Goal: Task Accomplishment & Management: Manage account settings

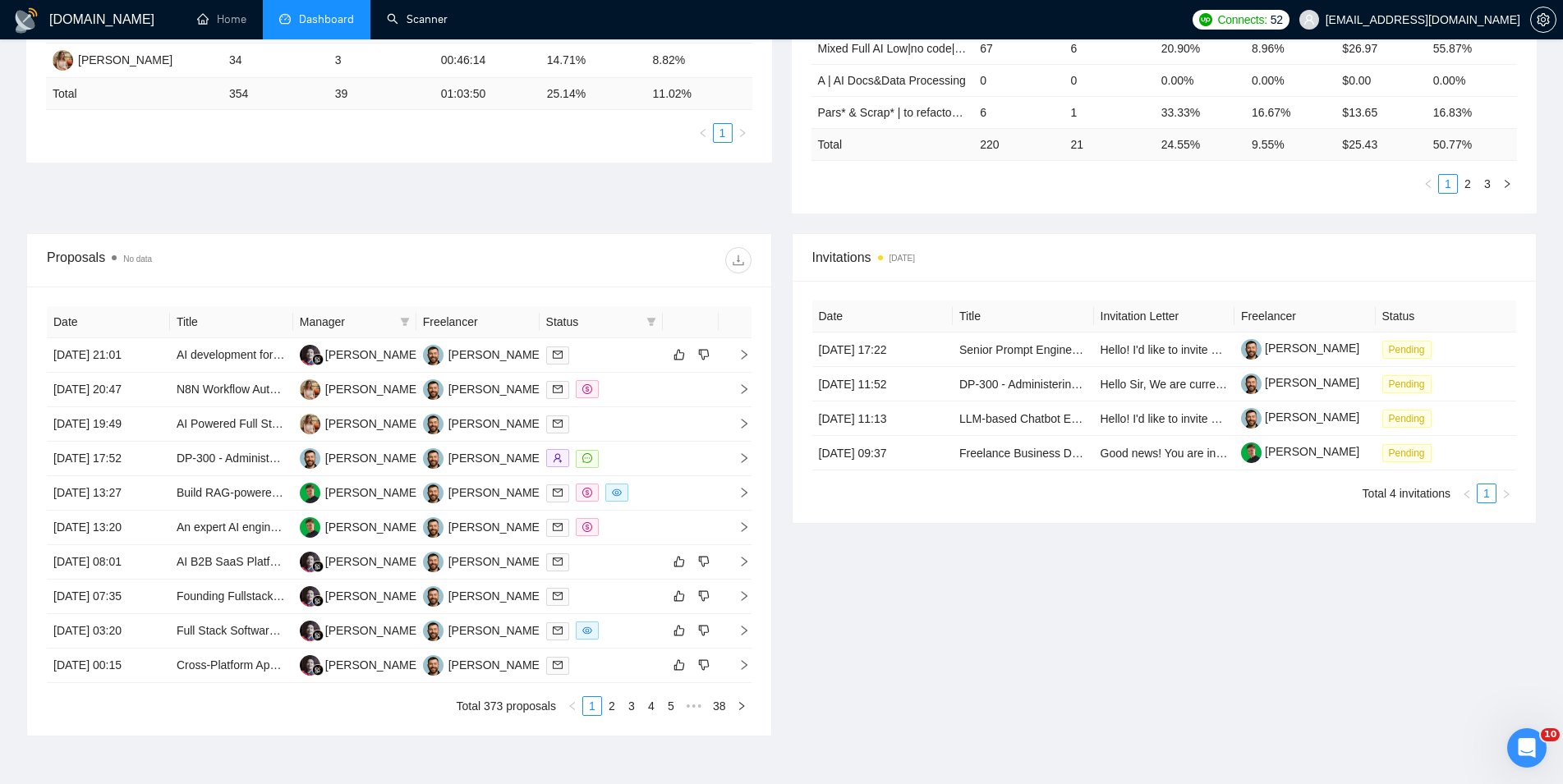
click at [405, 21] on link "Scanner" at bounding box center [417, 19] width 60 height 14
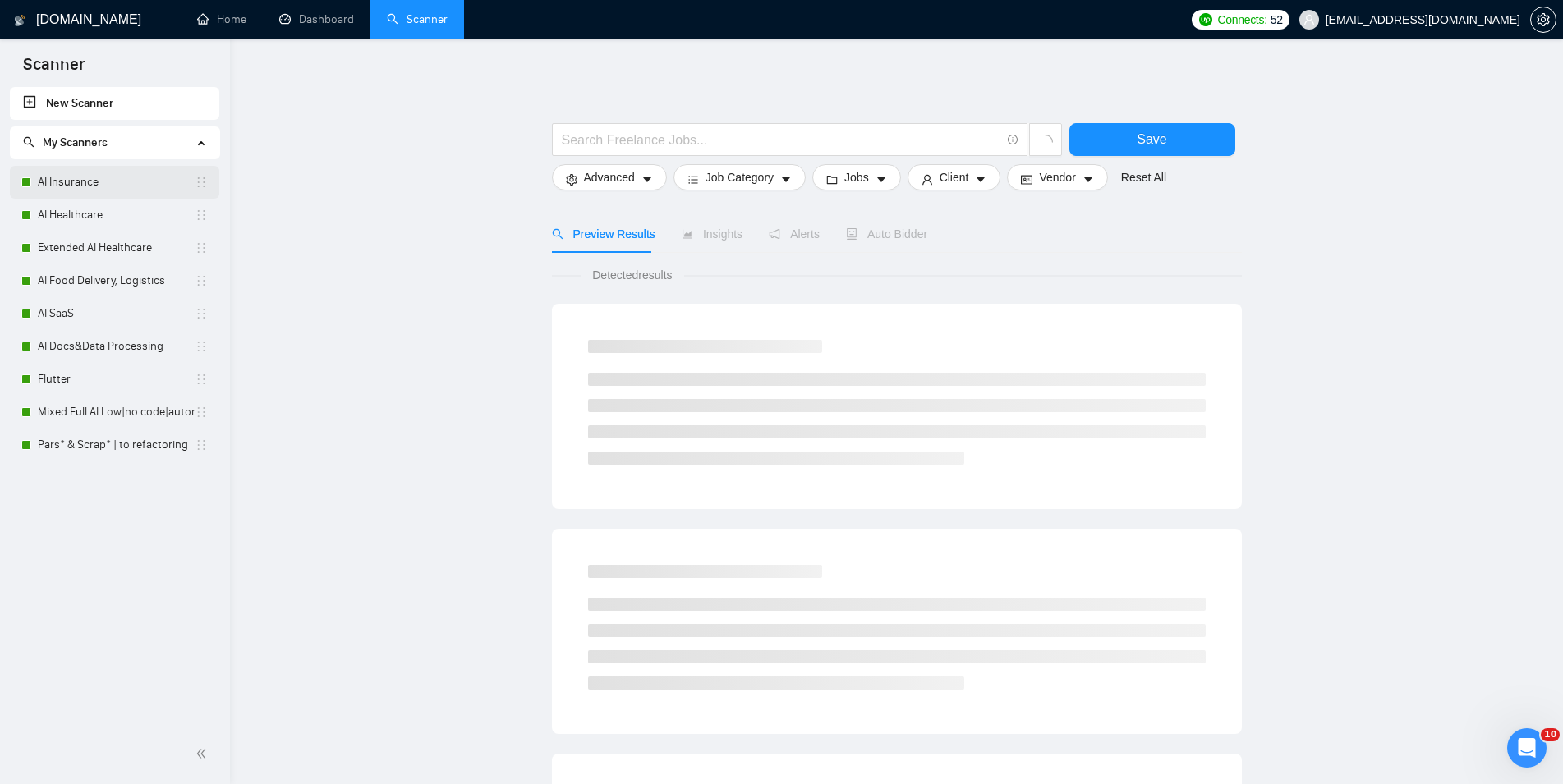
click at [130, 189] on link "AI Insurance" at bounding box center [116, 182] width 157 height 33
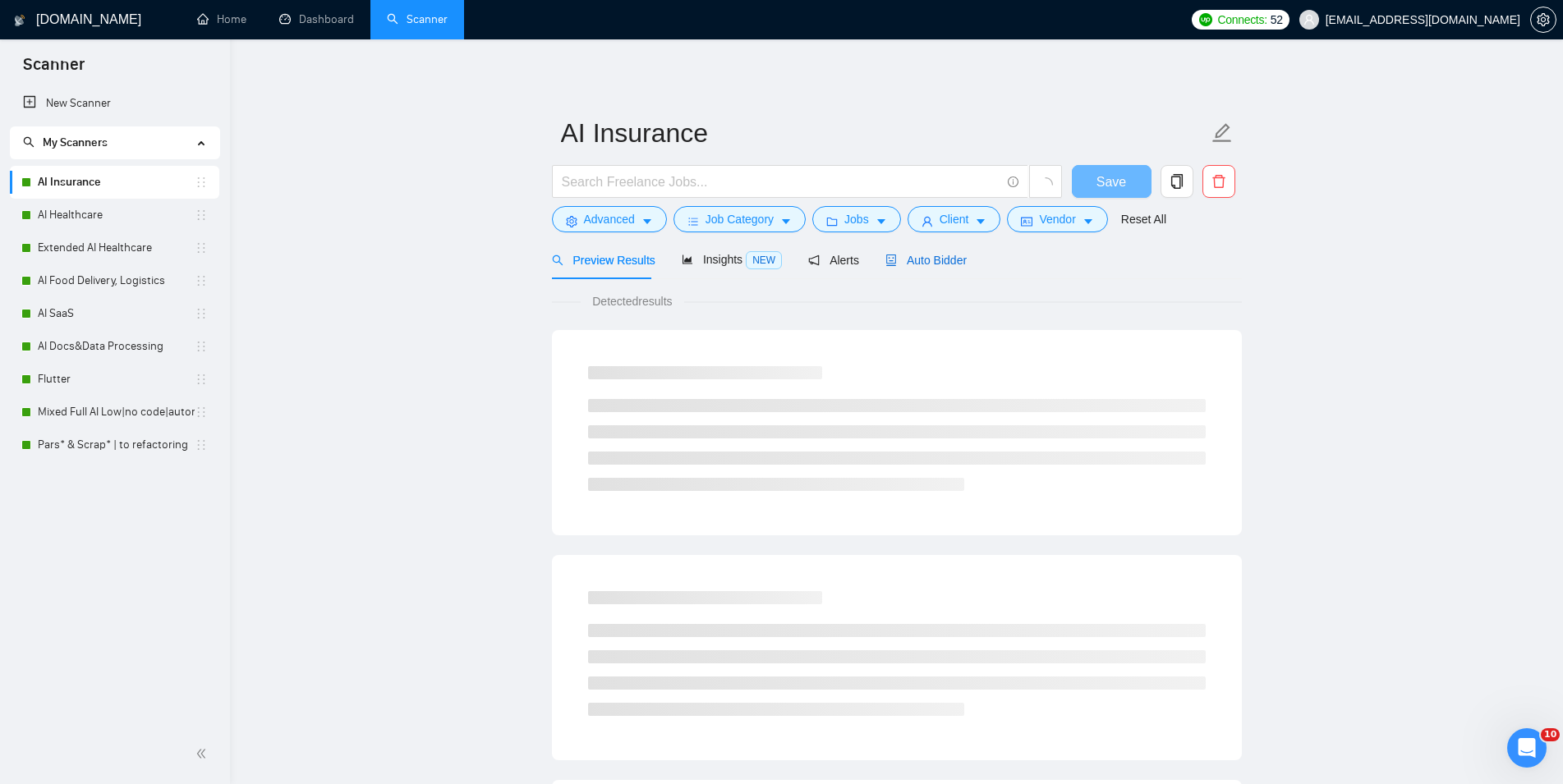
click at [922, 264] on span "Auto Bidder" at bounding box center [926, 261] width 82 height 13
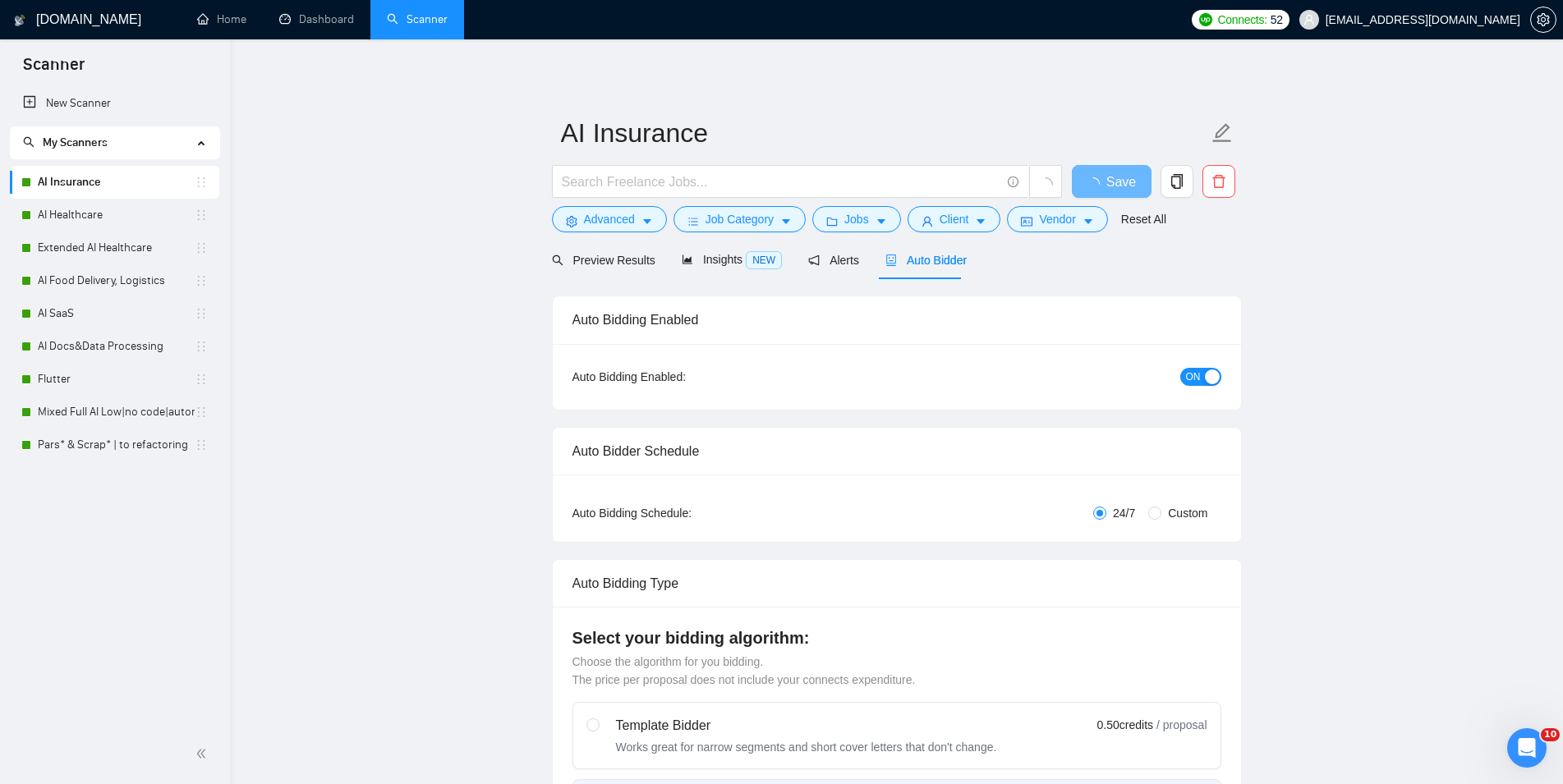
click at [1207, 379] on div "button" at bounding box center [1212, 377] width 14 height 14
click at [1103, 178] on span "Save" at bounding box center [1111, 181] width 30 height 20
click at [73, 218] on link "AI Healthcare" at bounding box center [116, 215] width 157 height 33
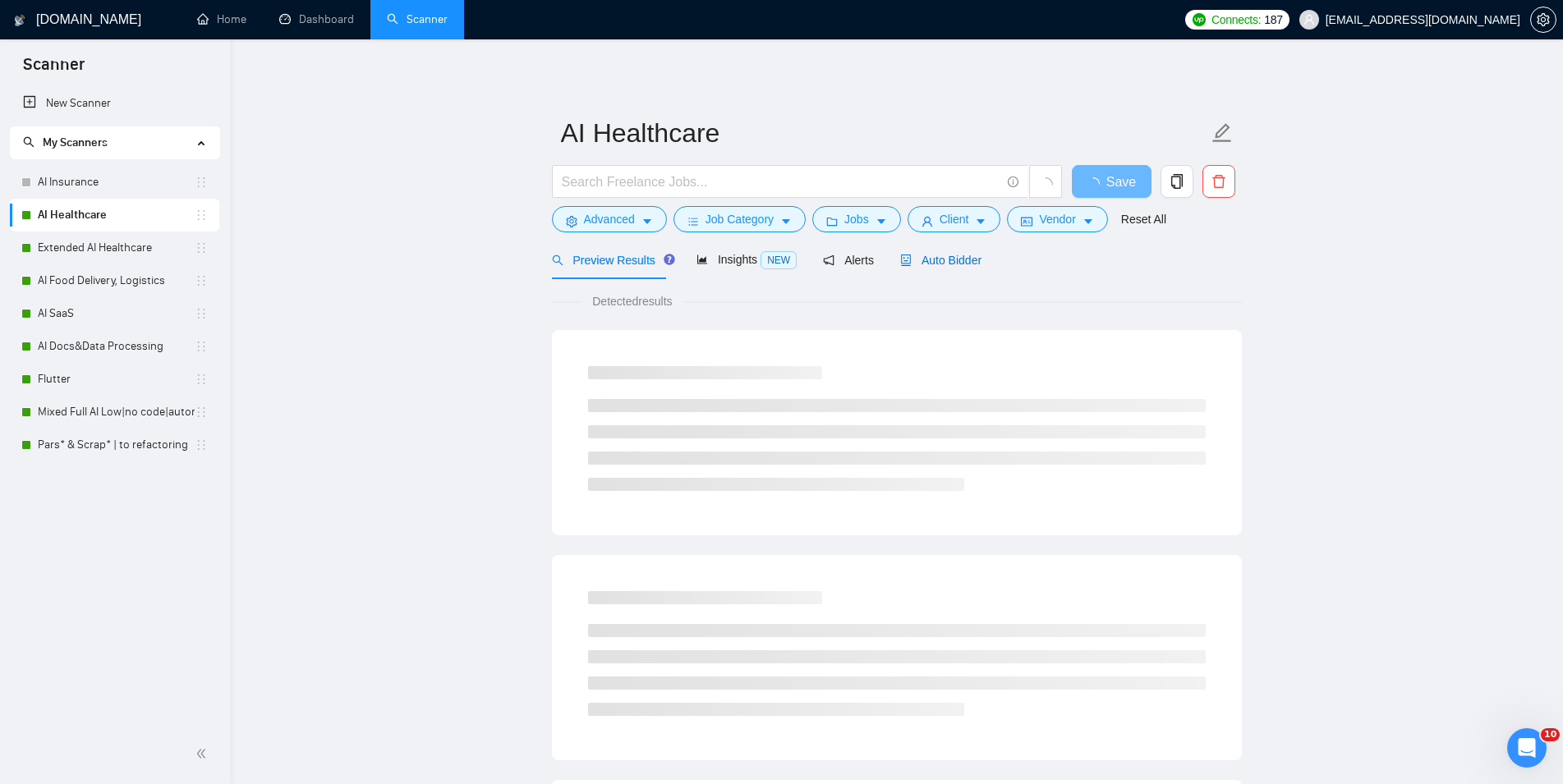
click at [952, 254] on span "Auto Bidder" at bounding box center [941, 261] width 82 height 13
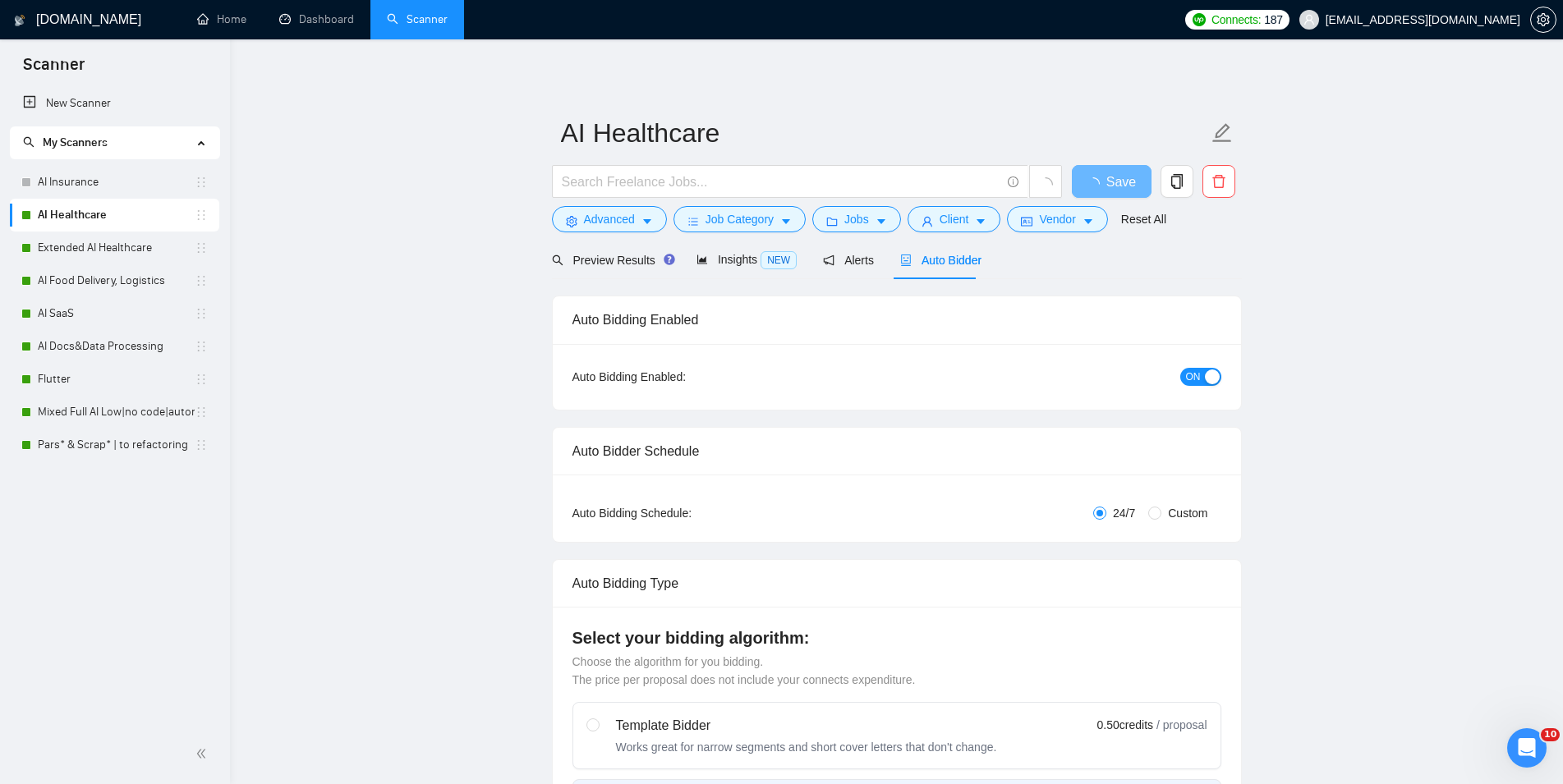
click at [1203, 378] on button "ON" at bounding box center [1201, 377] width 41 height 18
checkbox input "true"
click at [1097, 180] on button "Save" at bounding box center [1111, 181] width 80 height 33
click at [47, 249] on link "Extended AI Healthcare" at bounding box center [116, 248] width 157 height 33
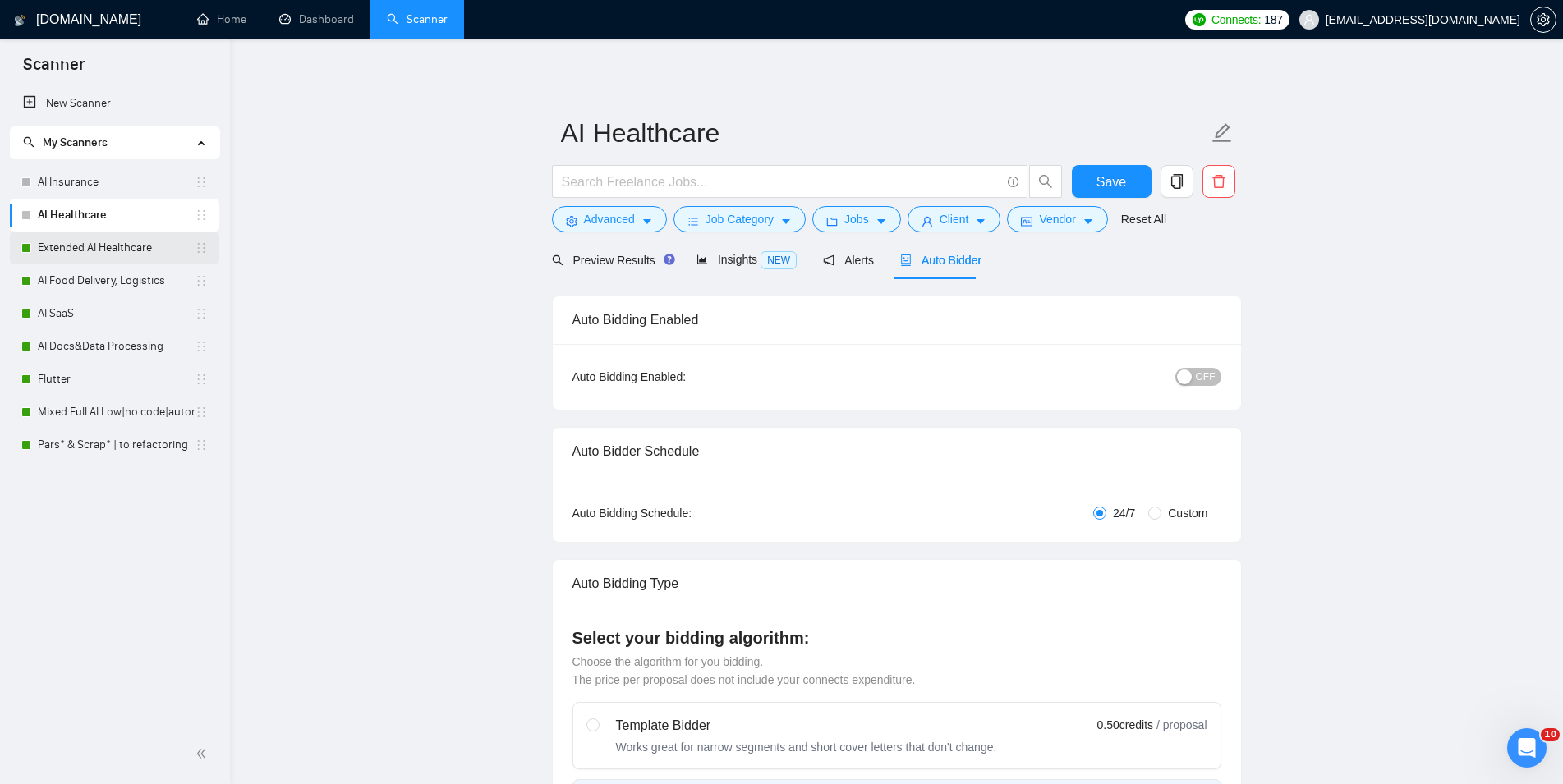
checkbox input "true"
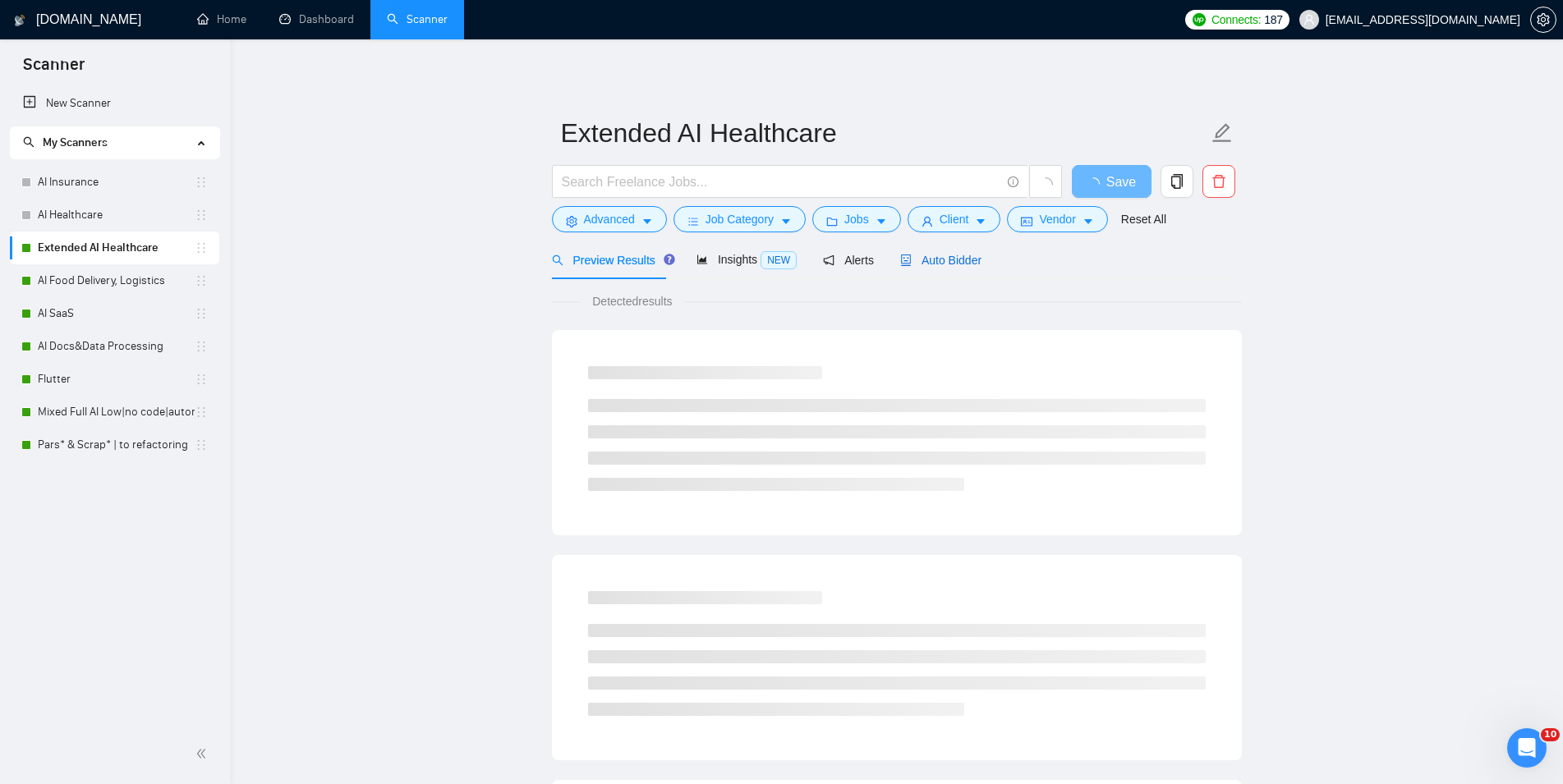
click at [948, 252] on div "Auto Bidder" at bounding box center [941, 260] width 82 height 18
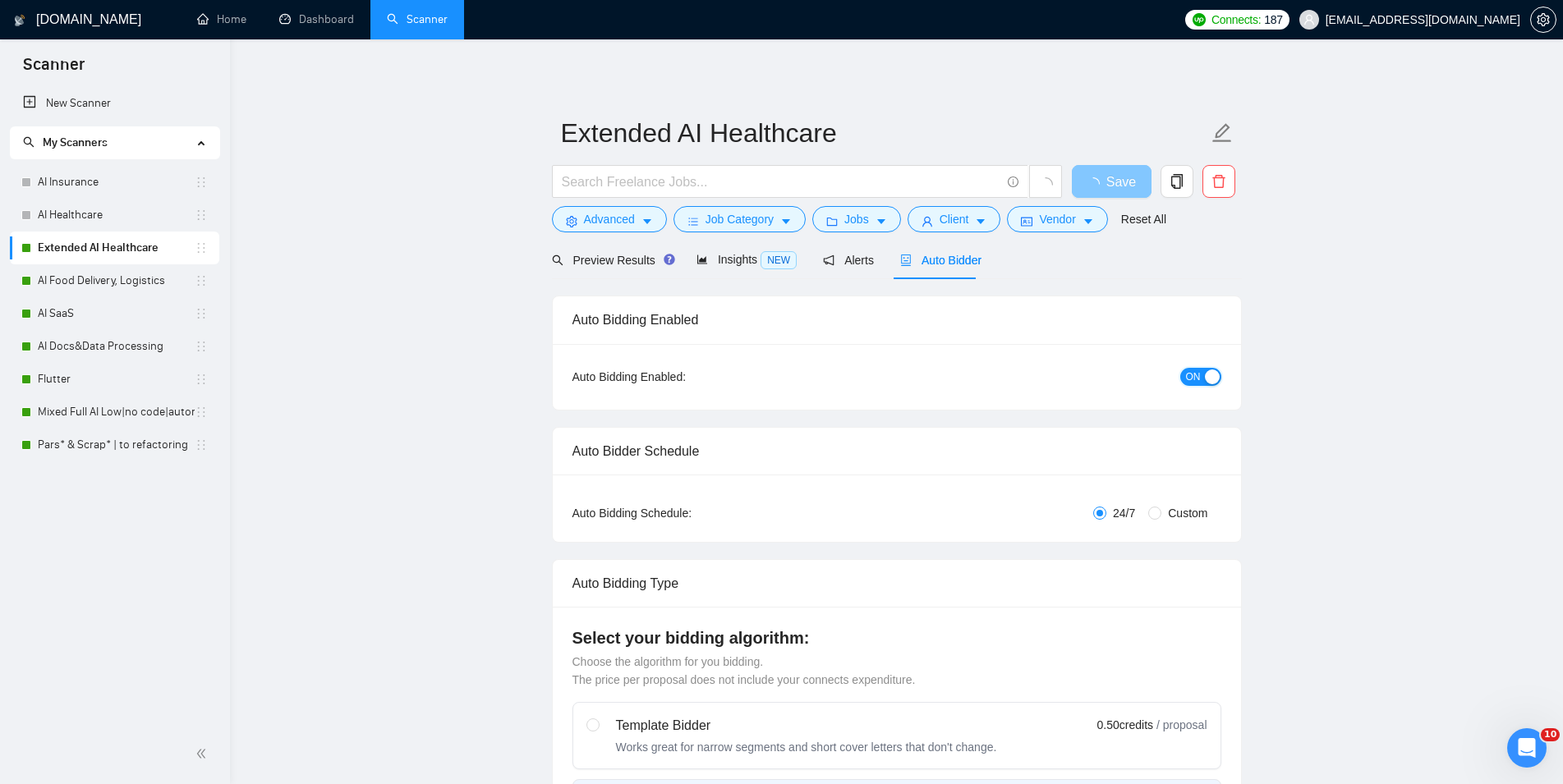
click at [1204, 369] on button "ON" at bounding box center [1201, 377] width 41 height 18
checkbox input "true"
click at [1125, 186] on span "Save" at bounding box center [1121, 181] width 30 height 20
click at [127, 272] on link "AI Food Delivery, Logistics" at bounding box center [116, 281] width 157 height 33
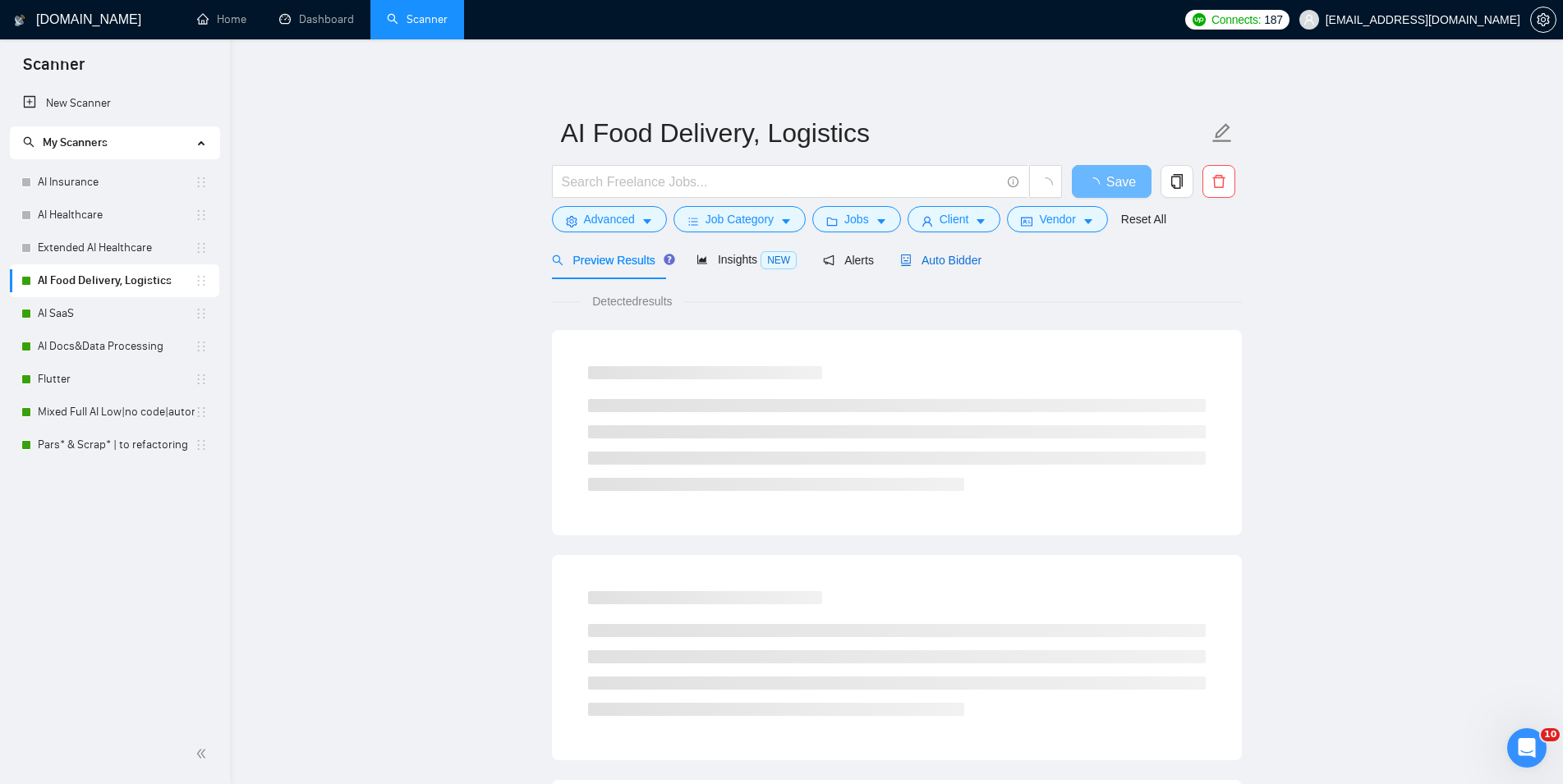
click at [928, 264] on span "Auto Bidder" at bounding box center [941, 261] width 82 height 13
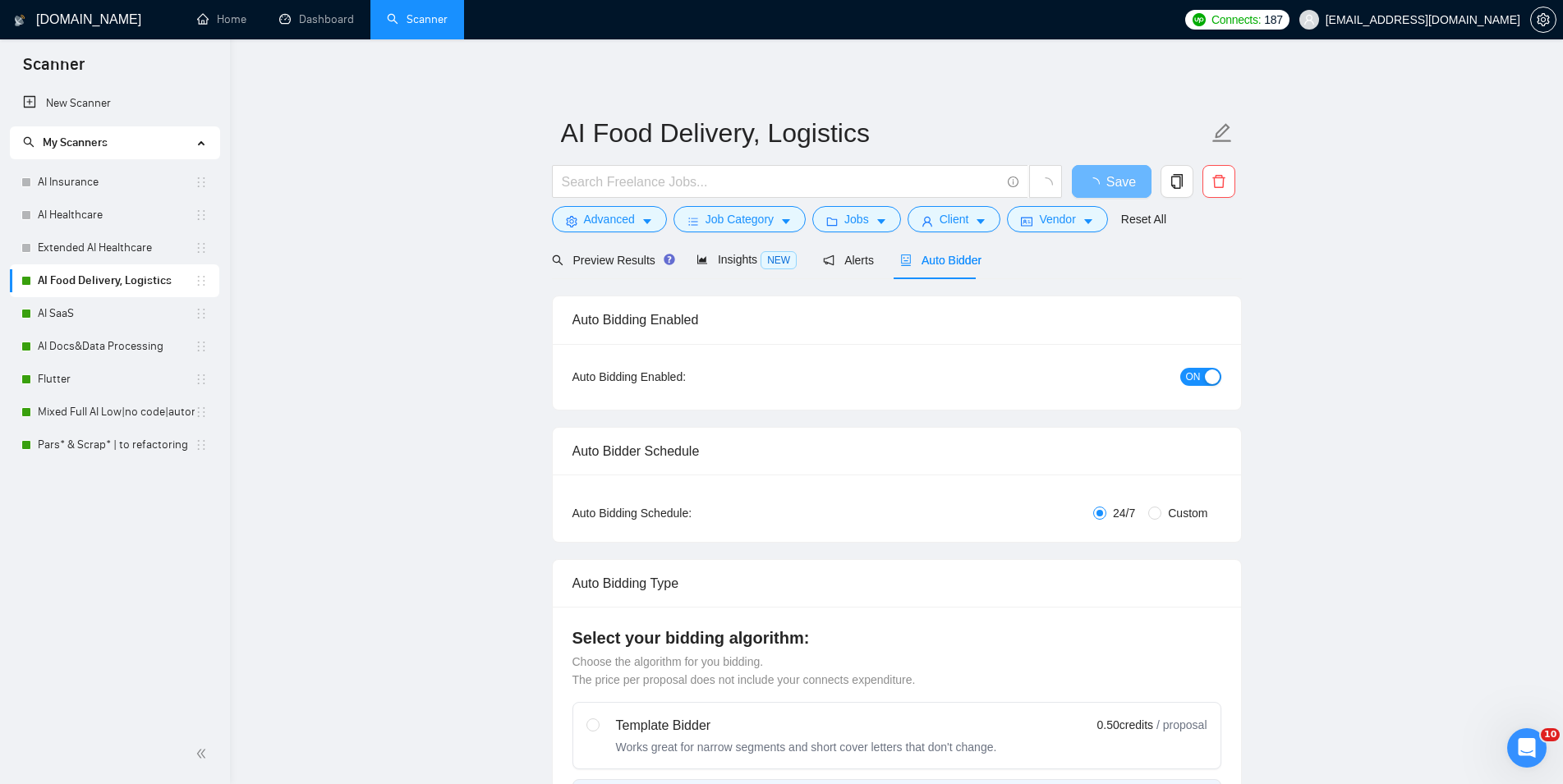
click at [1198, 378] on span "ON" at bounding box center [1193, 377] width 14 height 18
checkbox input "true"
click at [1104, 179] on span "Save" at bounding box center [1111, 181] width 30 height 20
click at [130, 320] on link "AI SaaS" at bounding box center [116, 313] width 157 height 33
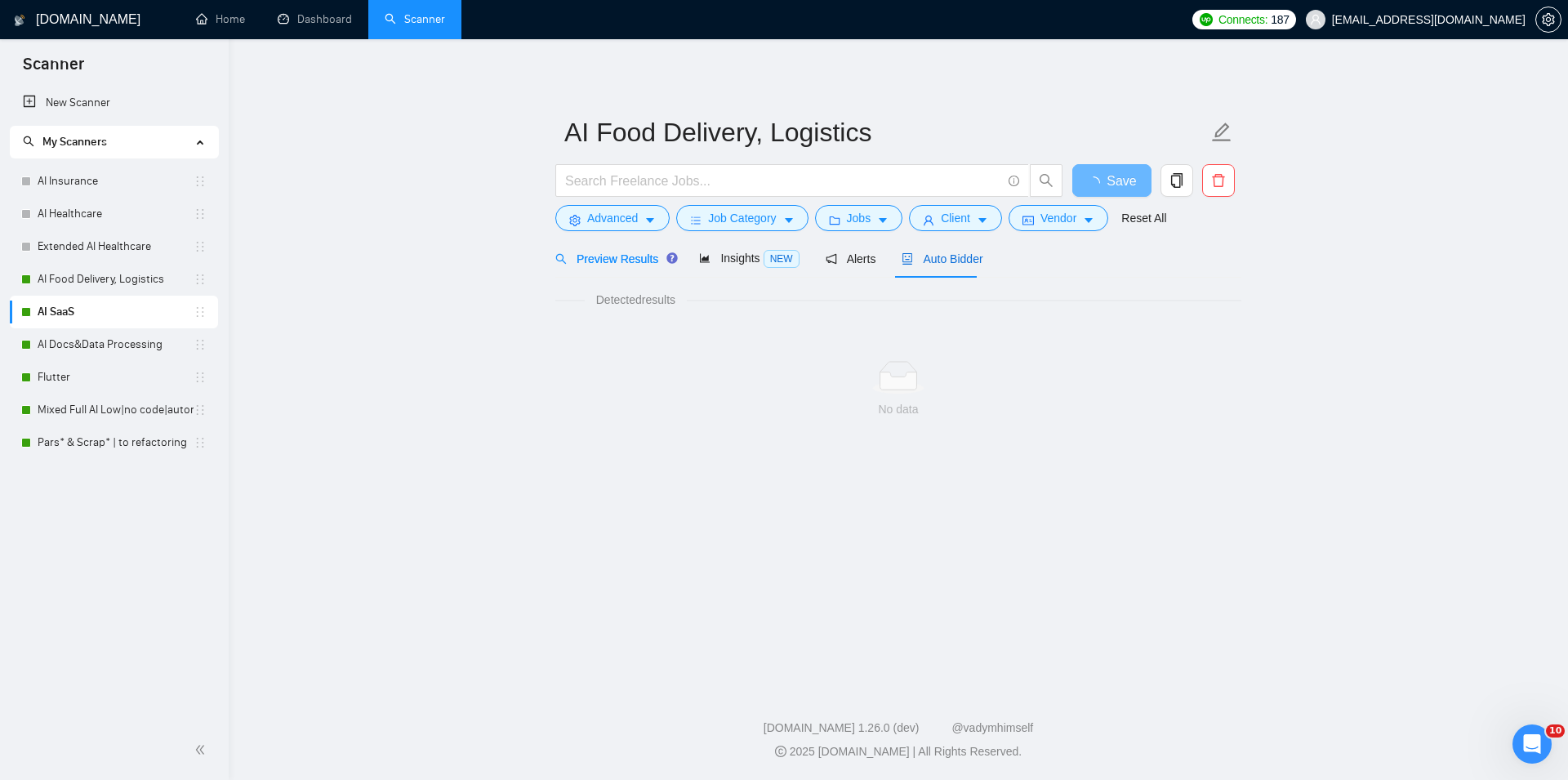
click at [928, 254] on span "Auto Bidder" at bounding box center [942, 259] width 81 height 13
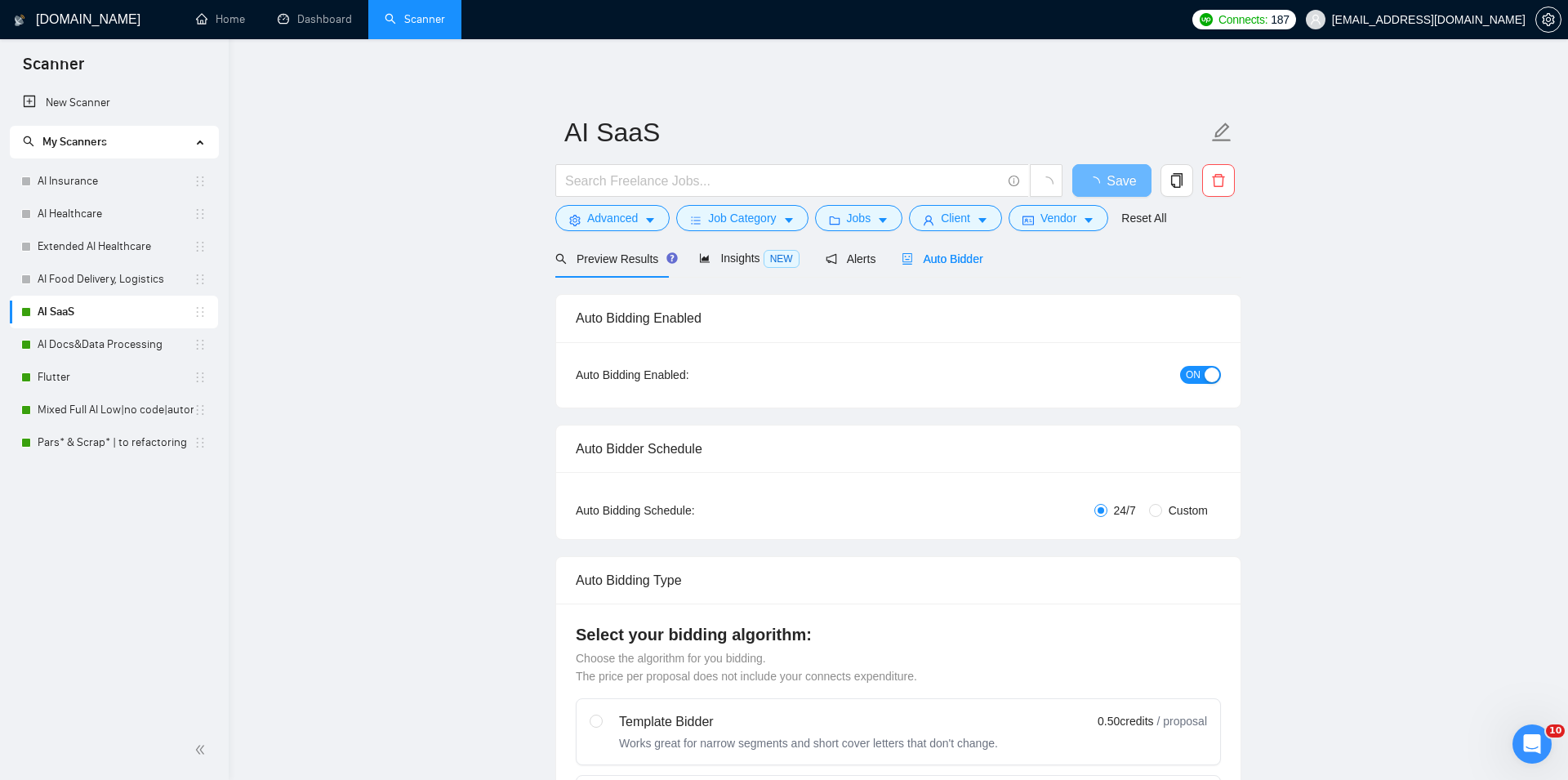
click at [1201, 368] on button "ON" at bounding box center [1200, 375] width 41 height 18
click at [1114, 179] on span "Save" at bounding box center [1105, 180] width 30 height 20
click at [114, 338] on link "AI Docs&Data Processing" at bounding box center [115, 344] width 156 height 32
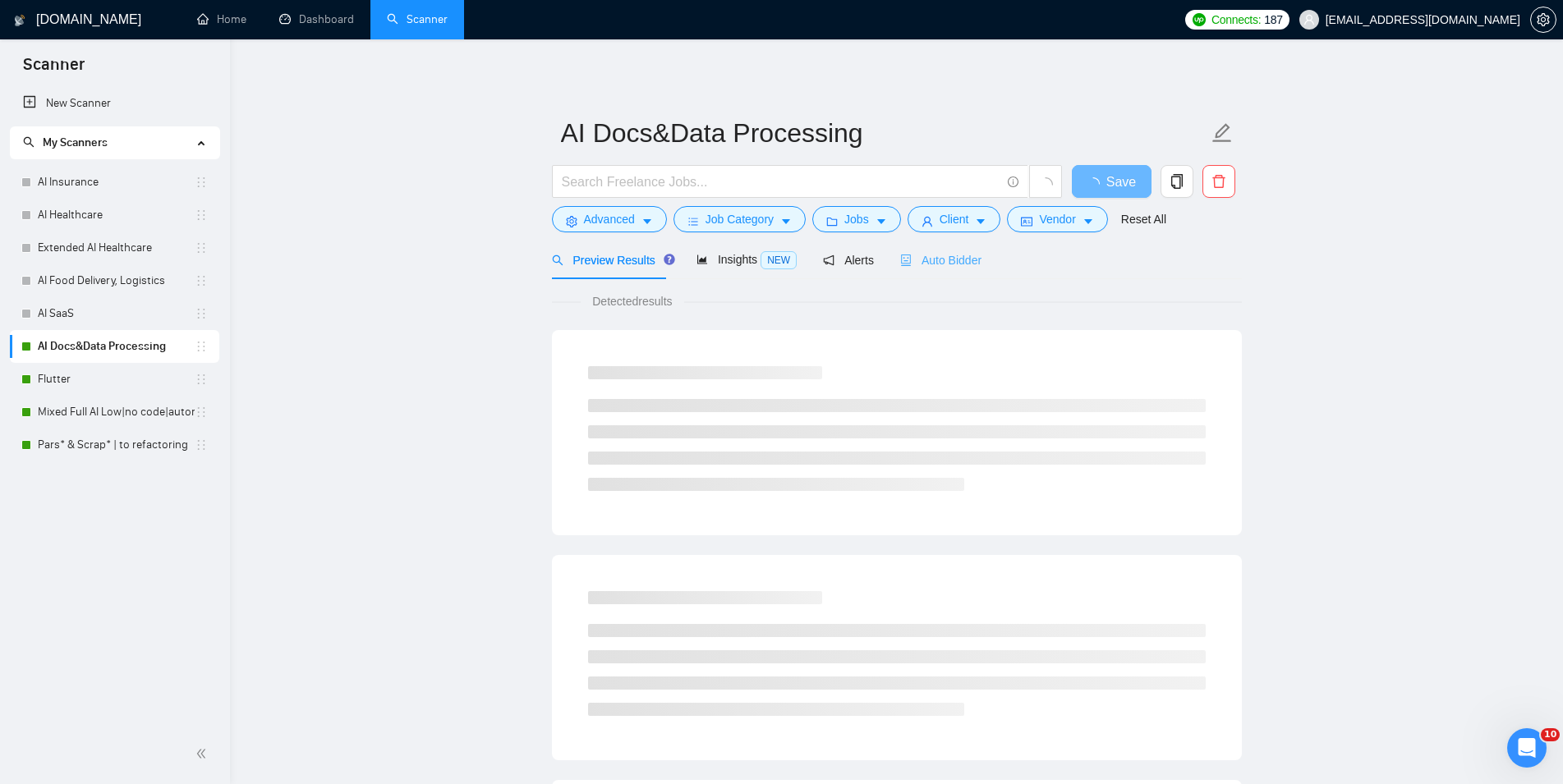
click at [938, 263] on span "Auto Bidder" at bounding box center [941, 261] width 82 height 13
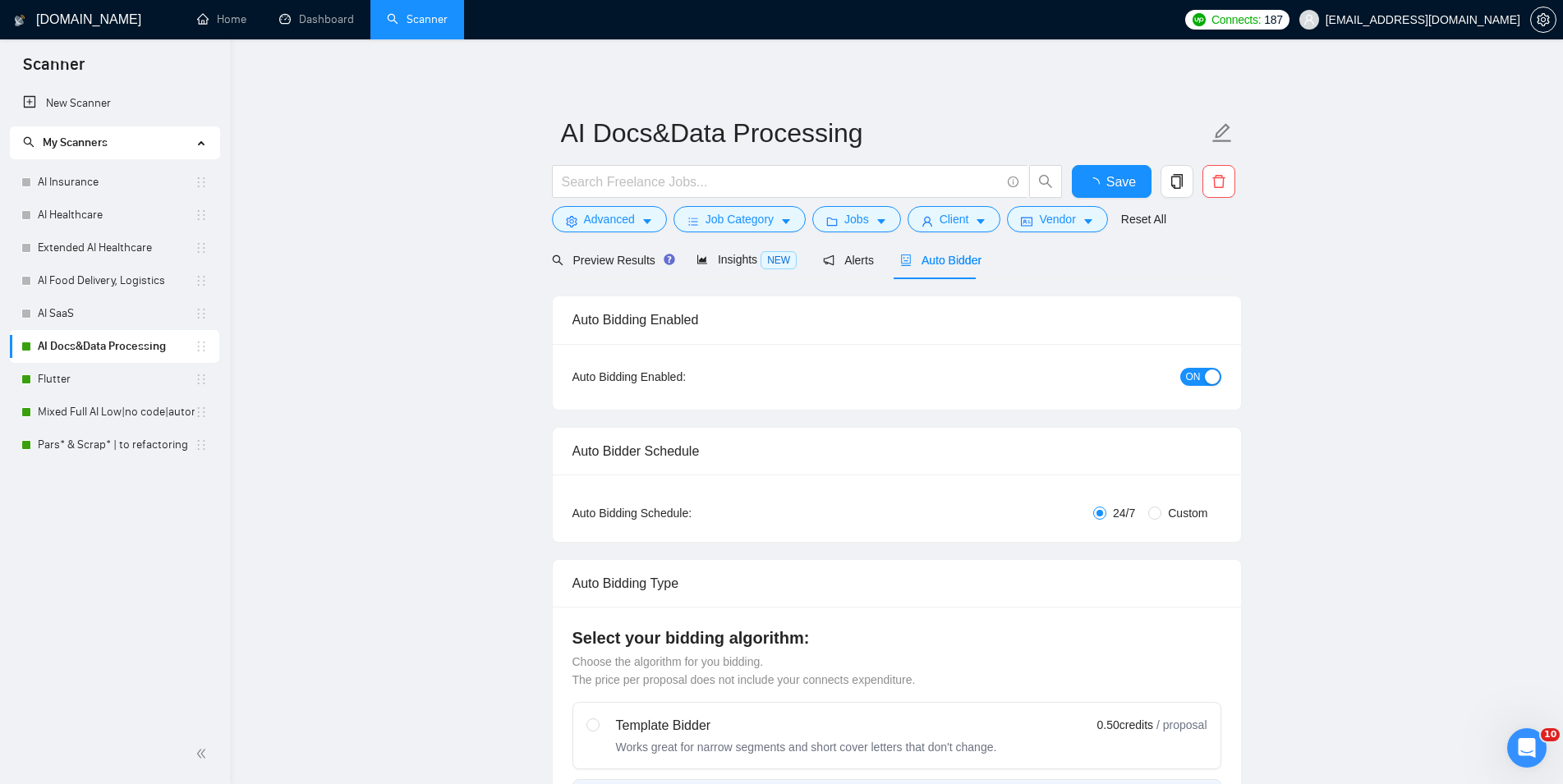
click at [1187, 374] on span "ON" at bounding box center [1193, 377] width 14 height 18
click at [1102, 173] on span "Save" at bounding box center [1111, 181] width 30 height 20
click at [72, 366] on link "Flutter" at bounding box center [116, 380] width 157 height 33
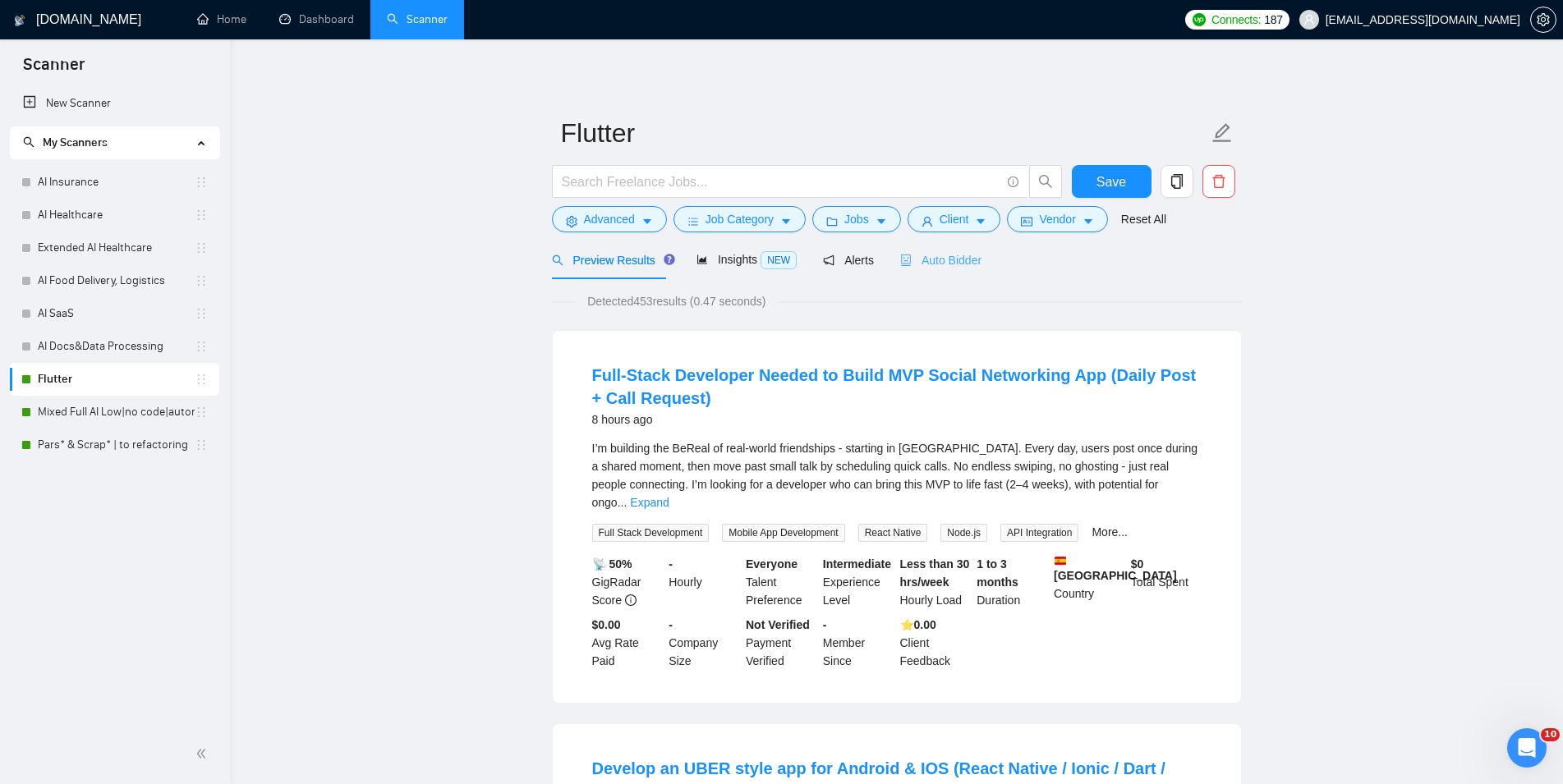
click at [938, 250] on div "Auto Bidder" at bounding box center [941, 260] width 82 height 38
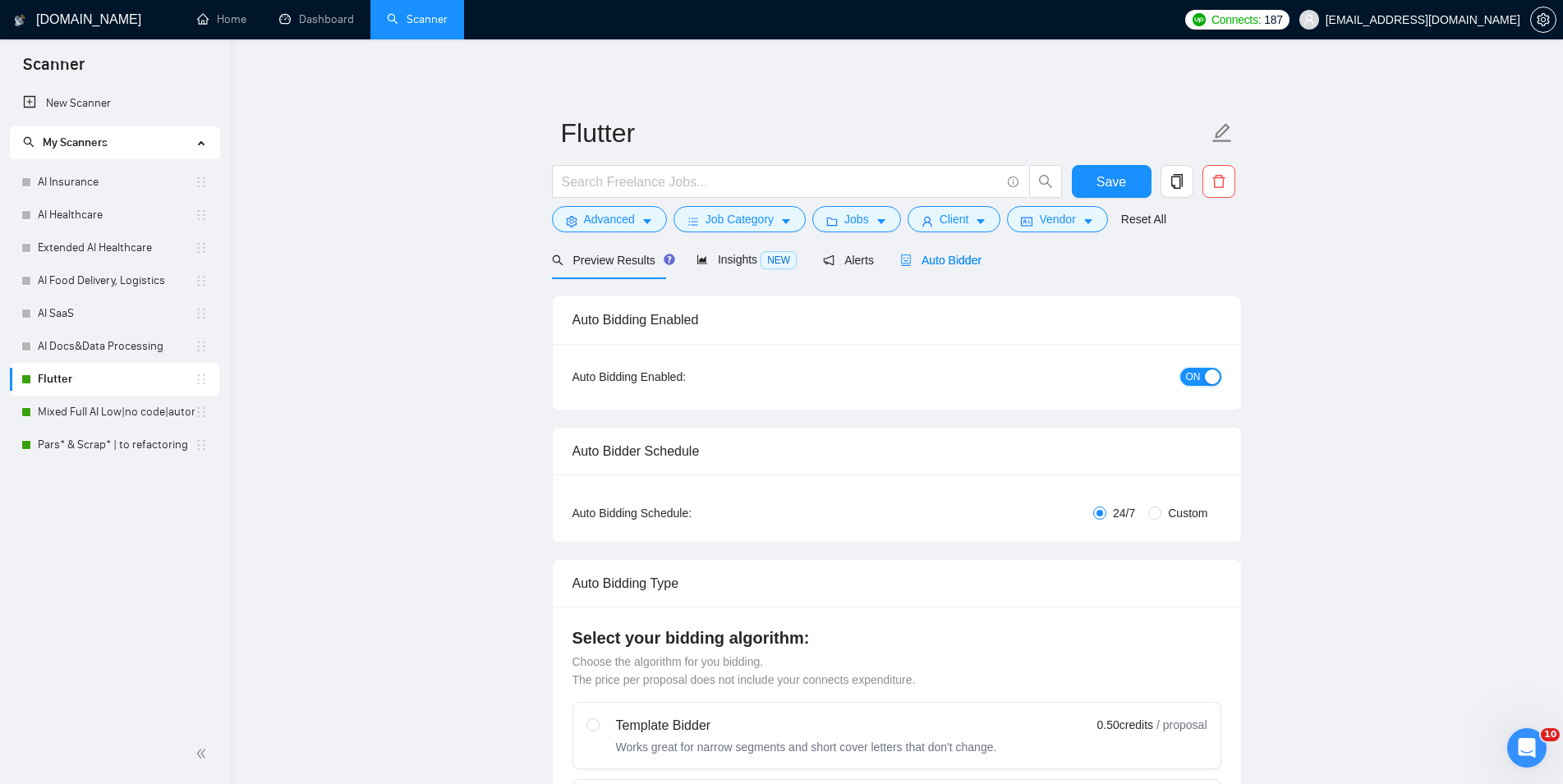
click at [1203, 371] on button "ON" at bounding box center [1201, 377] width 41 height 18
click at [1134, 176] on button "Save" at bounding box center [1111, 181] width 80 height 33
click at [75, 404] on link "Mixed Full AI Low|no code|automations" at bounding box center [116, 412] width 157 height 33
click at [967, 258] on span "Auto Bidder" at bounding box center [941, 261] width 82 height 13
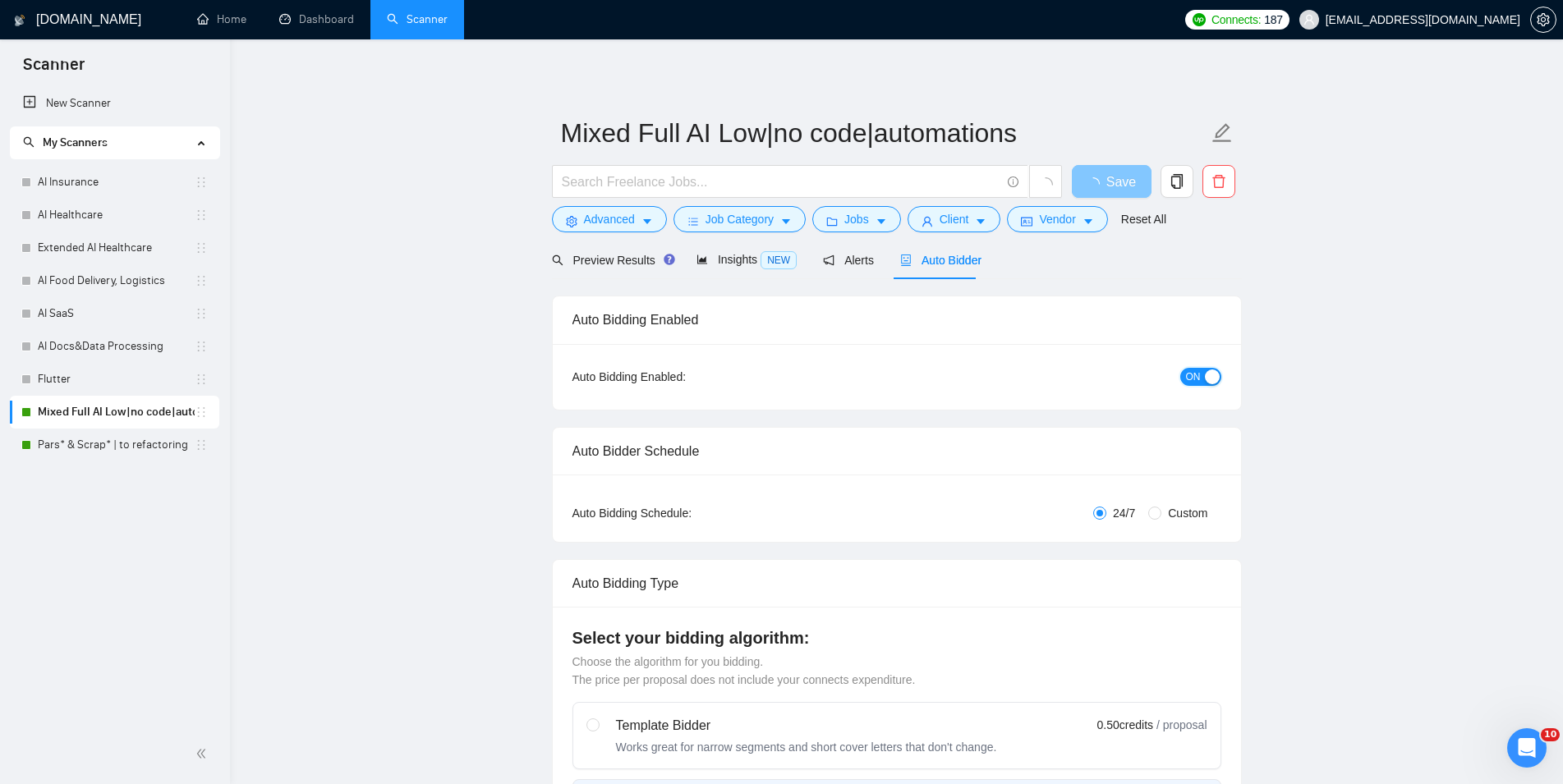
click at [1209, 378] on div "button" at bounding box center [1212, 377] width 14 height 14
click at [1119, 180] on span "Save" at bounding box center [1111, 181] width 30 height 20
checkbox input "true"
click at [128, 441] on link "Pars* & Scrap* | to refactoring" at bounding box center [116, 445] width 157 height 33
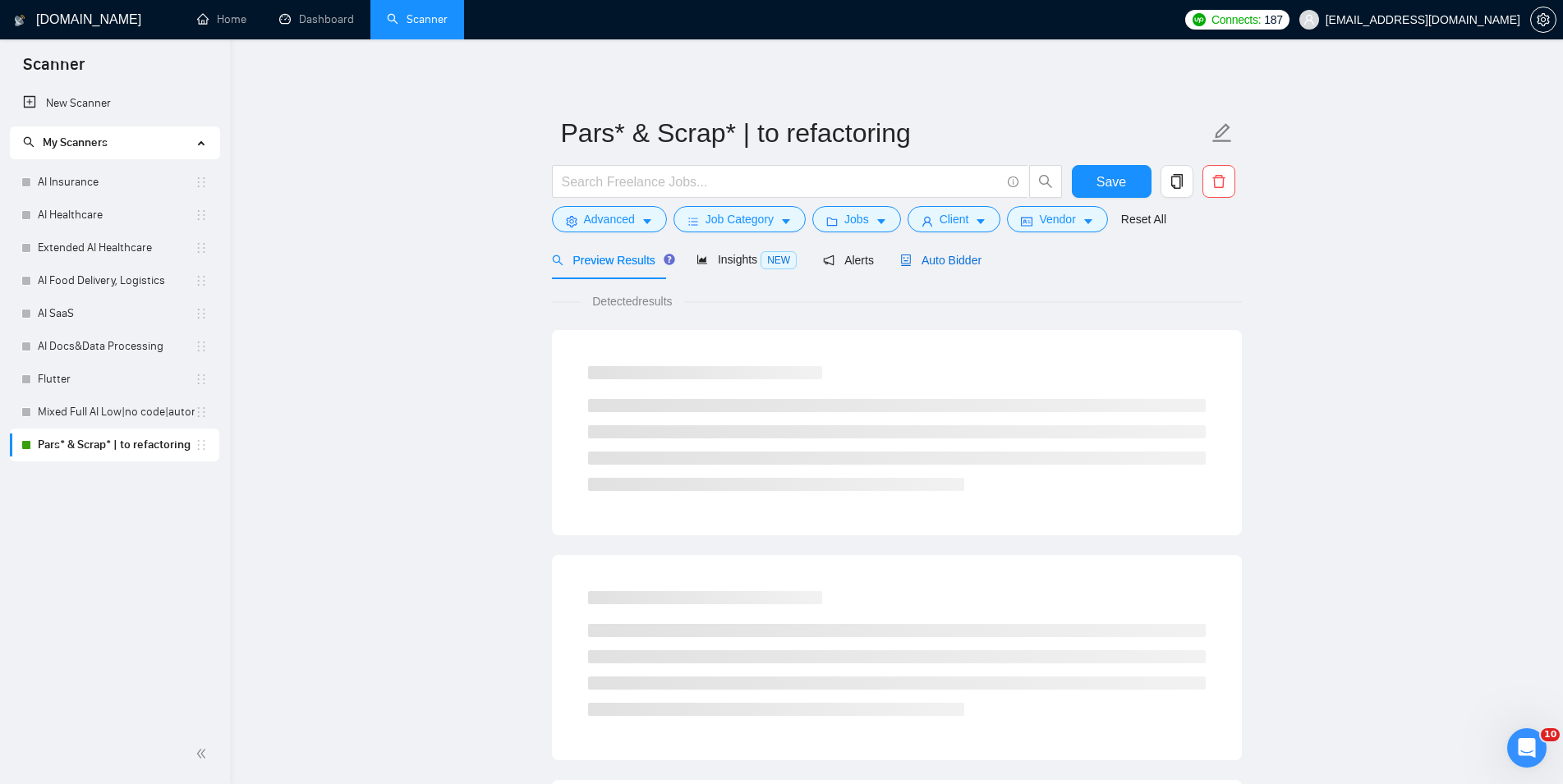
click at [957, 266] on span "Auto Bidder" at bounding box center [941, 261] width 82 height 13
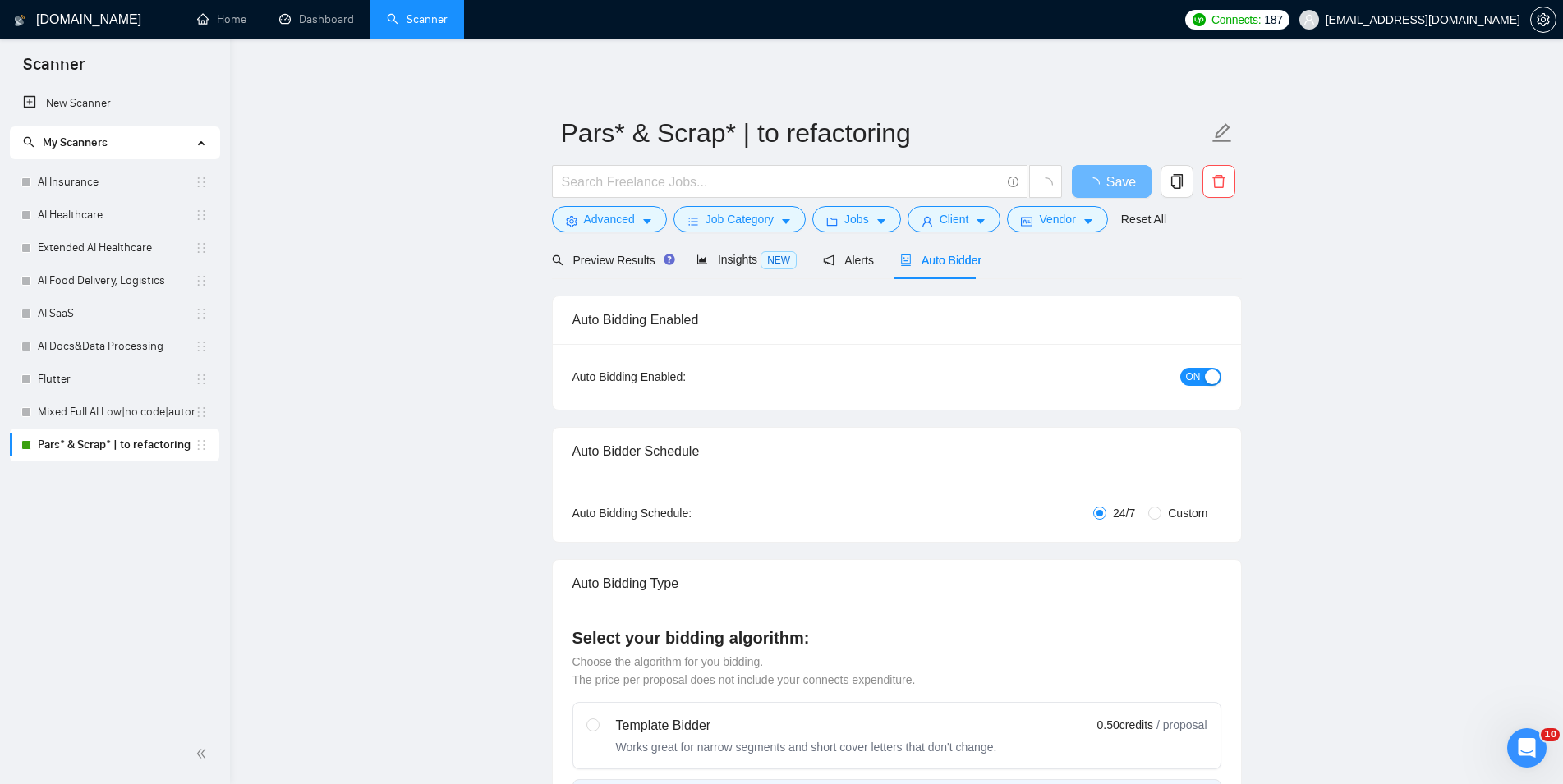
click at [1208, 372] on div "button" at bounding box center [1212, 377] width 14 height 14
click at [1106, 176] on span "Save" at bounding box center [1111, 181] width 30 height 20
click at [327, 12] on link "Dashboard" at bounding box center [316, 19] width 75 height 14
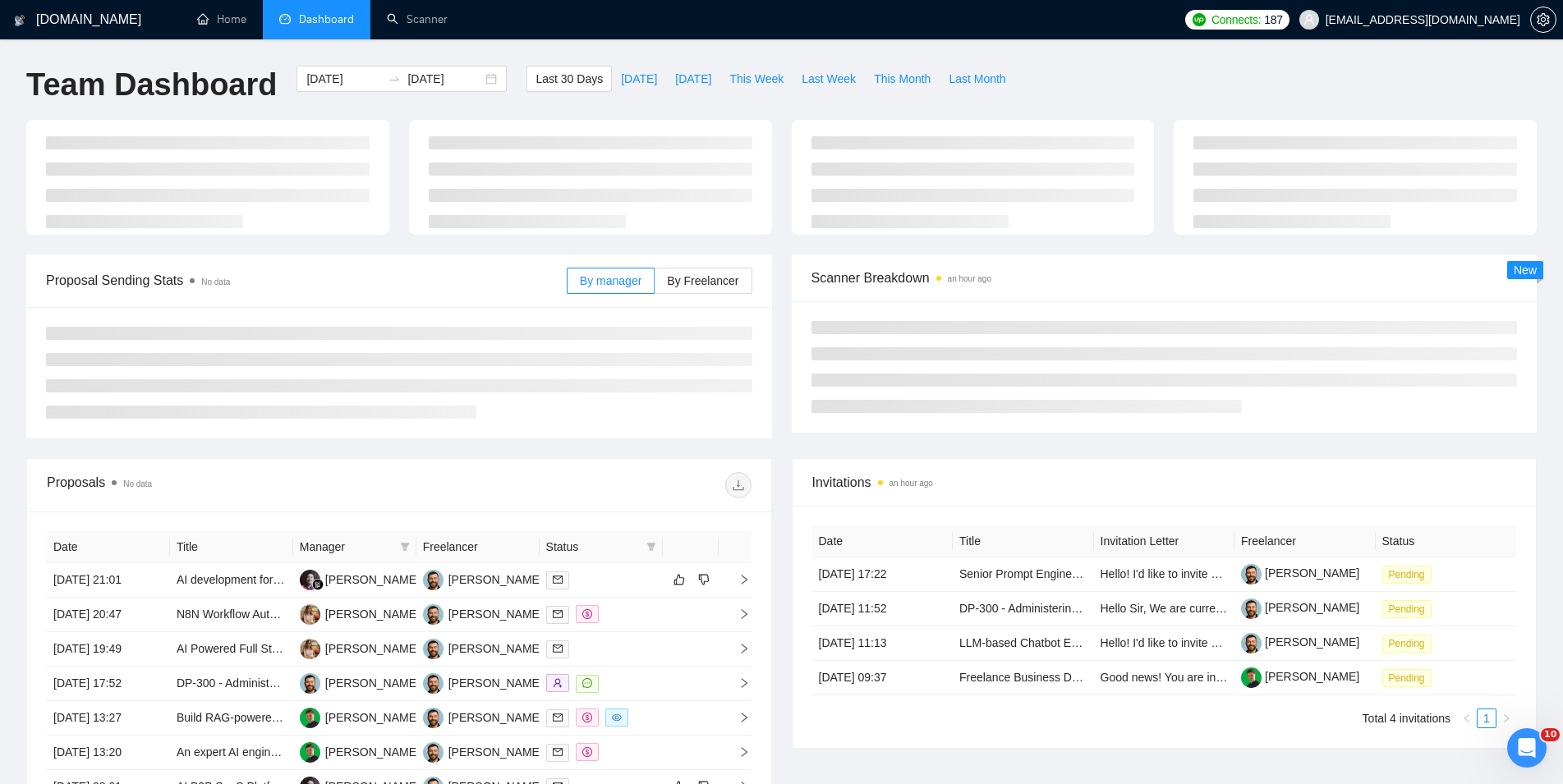
type input "[DATE]"
